Goal: Information Seeking & Learning: Check status

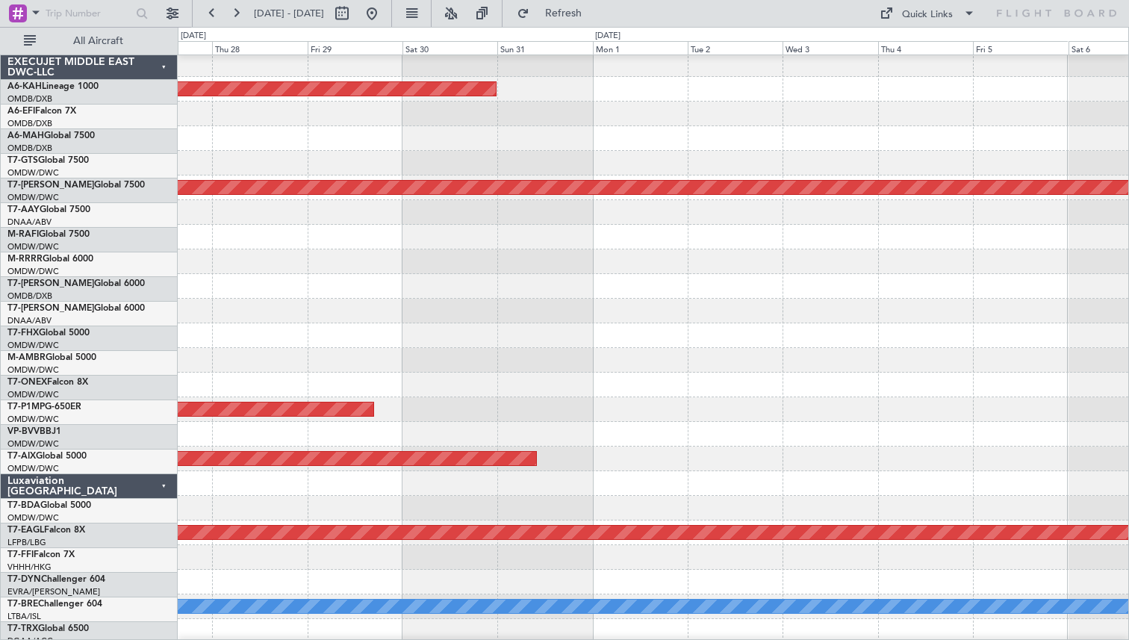
scroll to position [225, 0]
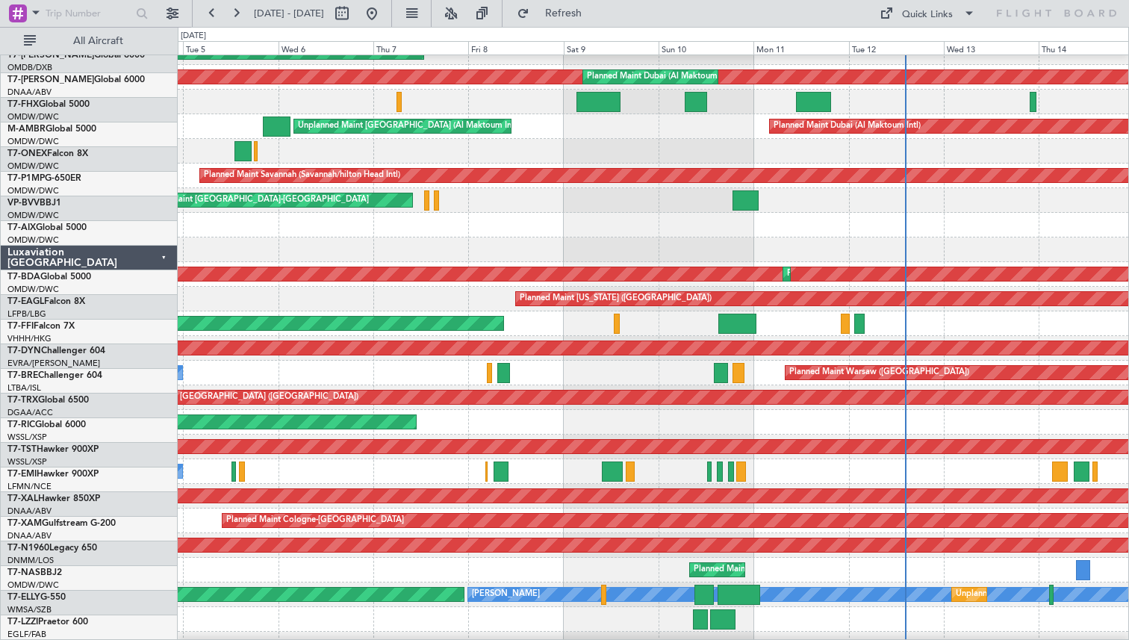
scroll to position [236, 0]
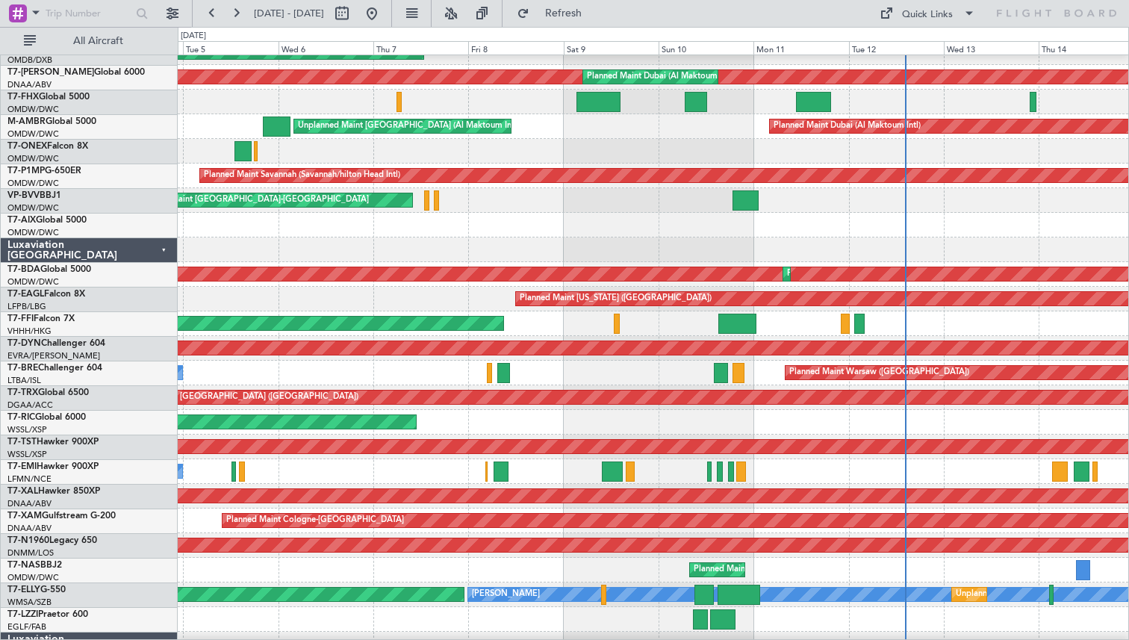
click at [467, 470] on div "A/C Unavailable" at bounding box center [653, 471] width 950 height 25
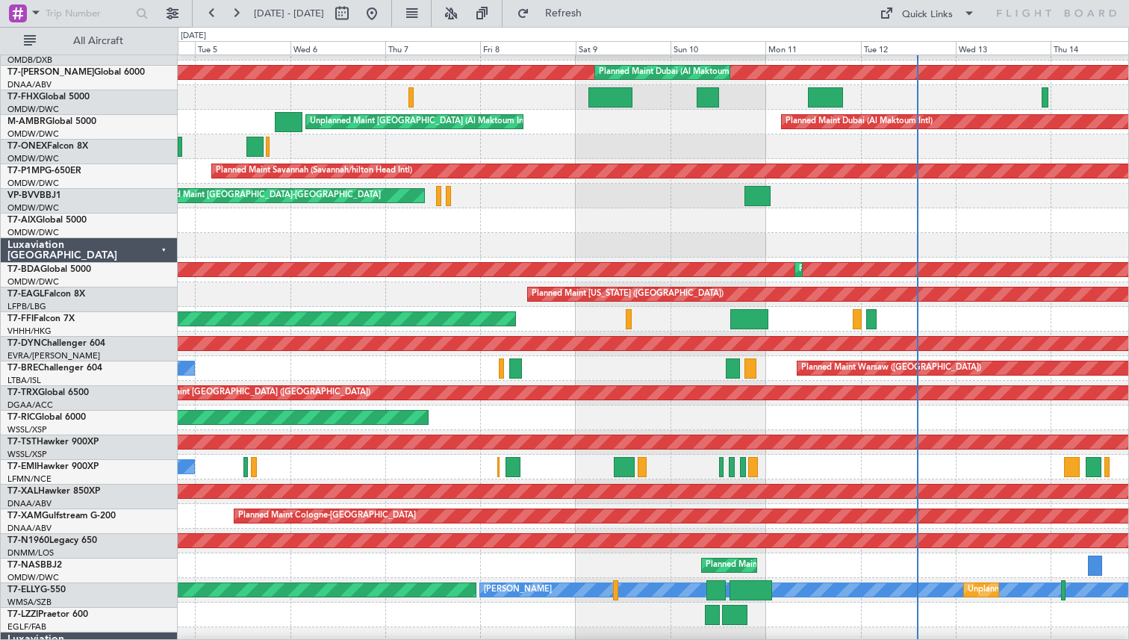
scroll to position [241, 0]
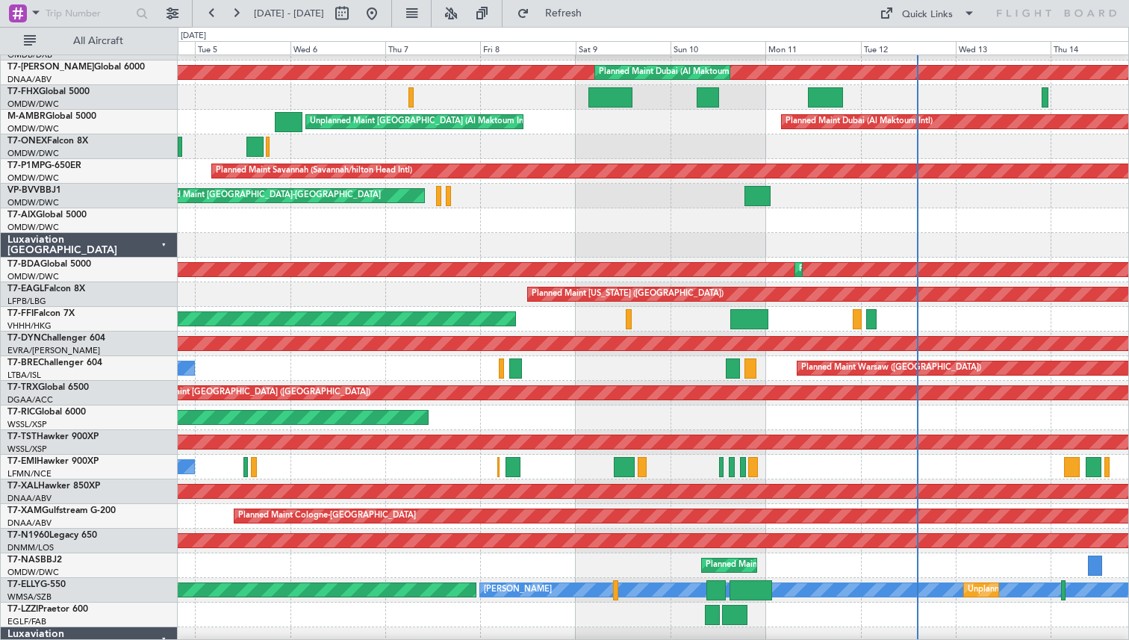
click at [357, 476] on div "A/C Unavailable" at bounding box center [653, 467] width 950 height 25
click at [580, 479] on div "A/C Unavailable" at bounding box center [653, 467] width 950 height 25
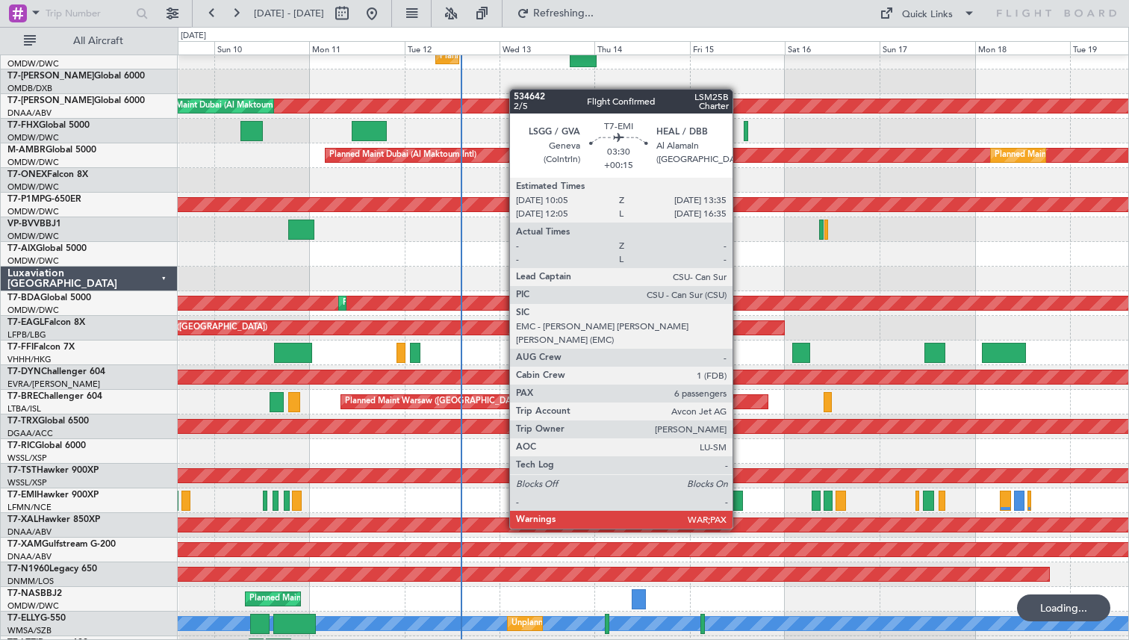
click at [739, 501] on div at bounding box center [736, 500] width 14 height 20
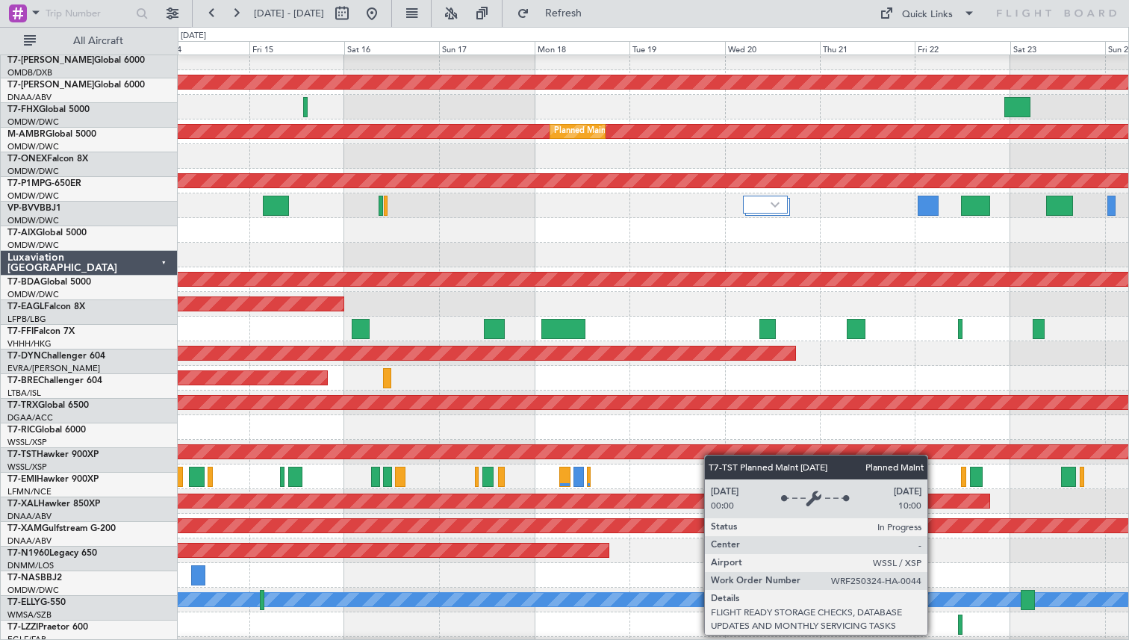
click at [367, 458] on div "Planned Maint [GEOGRAPHIC_DATA] (Seletar)" at bounding box center [518, 451] width 2581 height 13
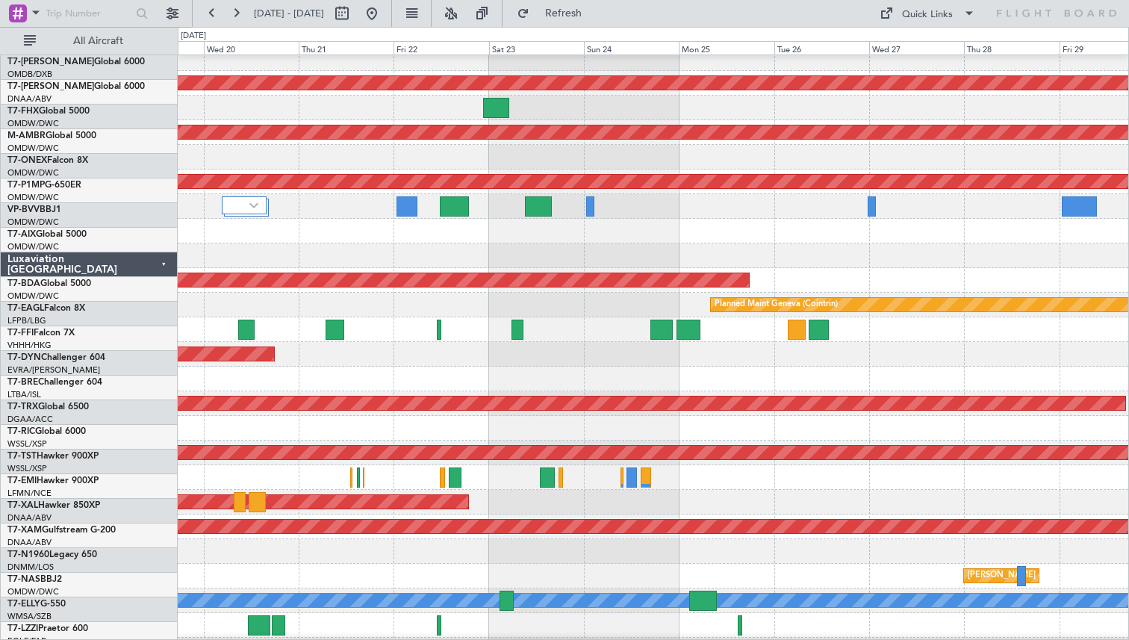
click at [322, 472] on div at bounding box center [653, 477] width 950 height 25
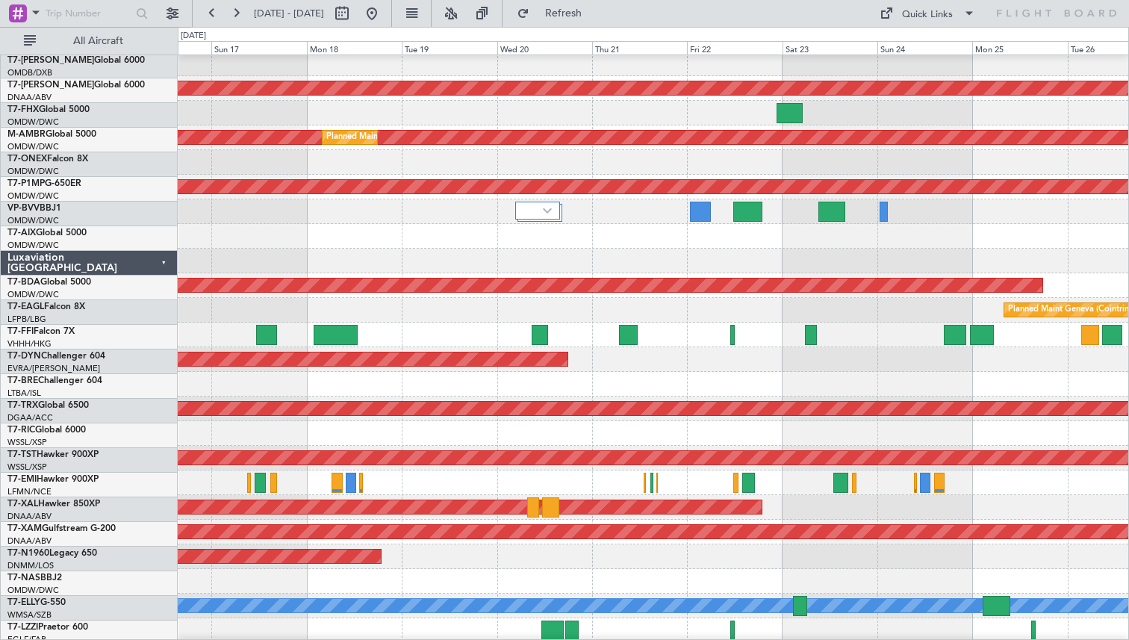
click at [706, 477] on div at bounding box center [653, 482] width 950 height 25
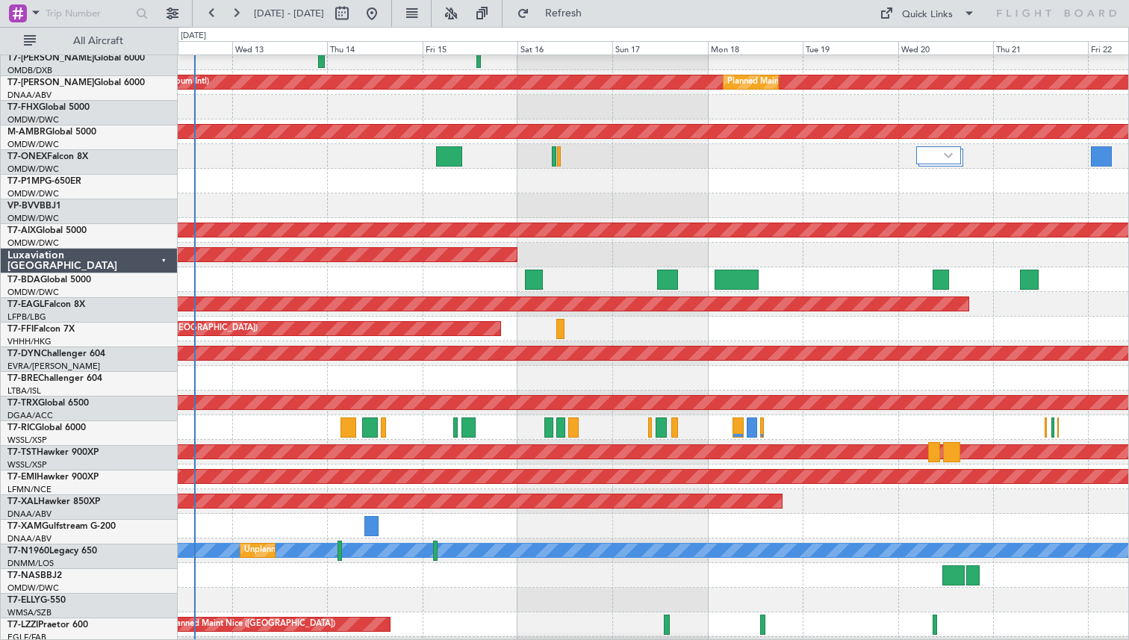
scroll to position [287, 0]
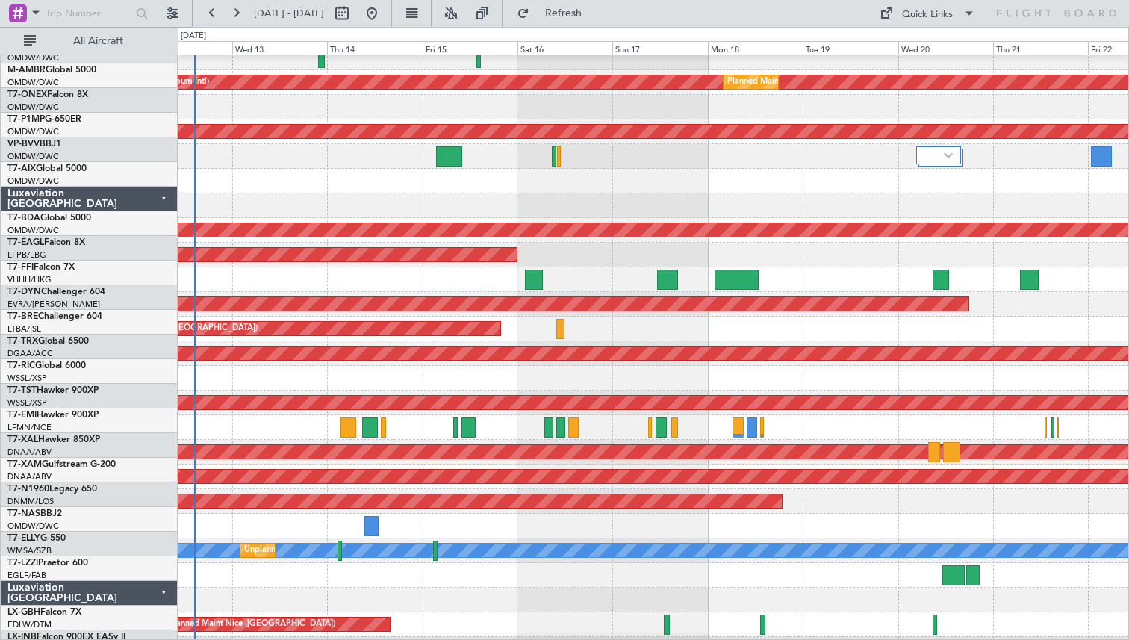
click at [800, 419] on div at bounding box center [653, 427] width 950 height 25
